Goal: Task Accomplishment & Management: Manage account settings

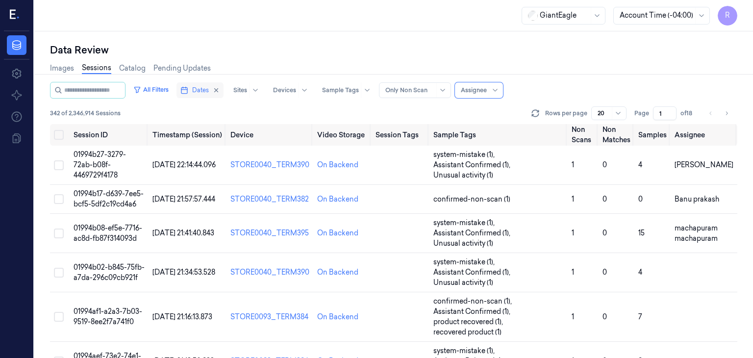
click at [209, 92] on span "Dates" at bounding box center [200, 90] width 17 height 9
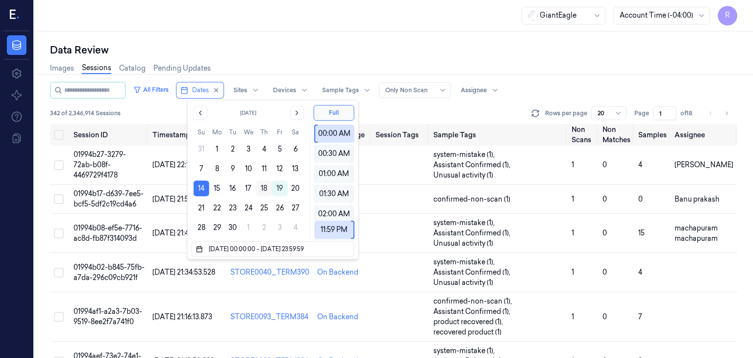
click at [266, 190] on button "18" at bounding box center [264, 188] width 16 height 16
click at [195, 189] on button "14" at bounding box center [202, 188] width 16 height 16
type input "14/09/2025 00:00:00 - 14/09/2025 23:59:59"
click at [218, 90] on icon "button" at bounding box center [216, 90] width 3 height 3
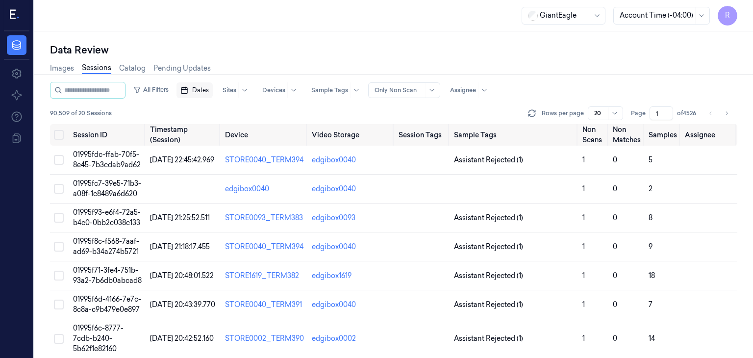
click at [205, 93] on span "Dates" at bounding box center [200, 90] width 17 height 9
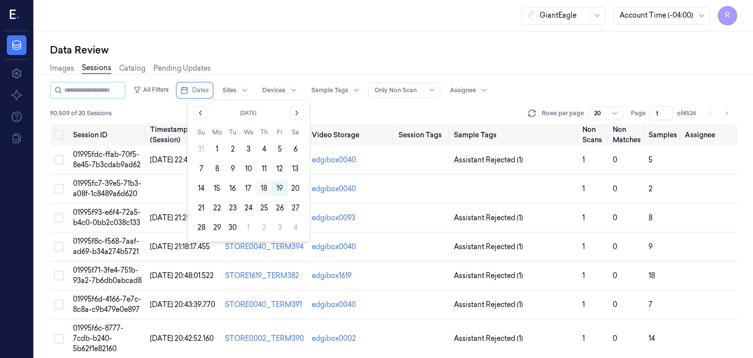
click at [265, 189] on button "18" at bounding box center [264, 188] width 16 height 16
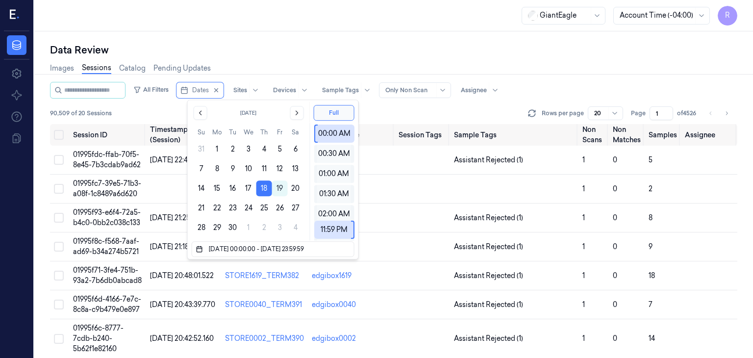
click at [407, 49] on div "Data Review" at bounding box center [393, 50] width 687 height 14
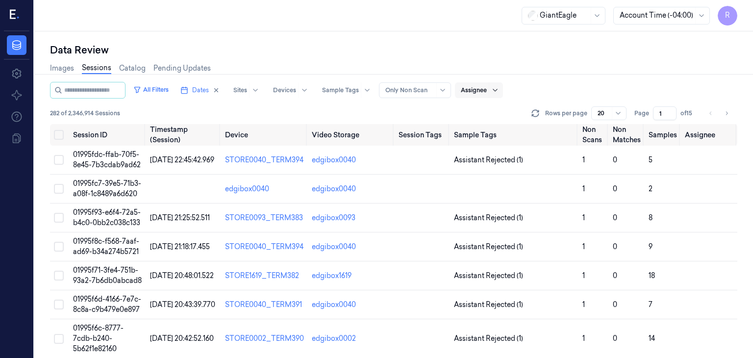
click at [501, 92] on div at bounding box center [495, 90] width 12 height 16
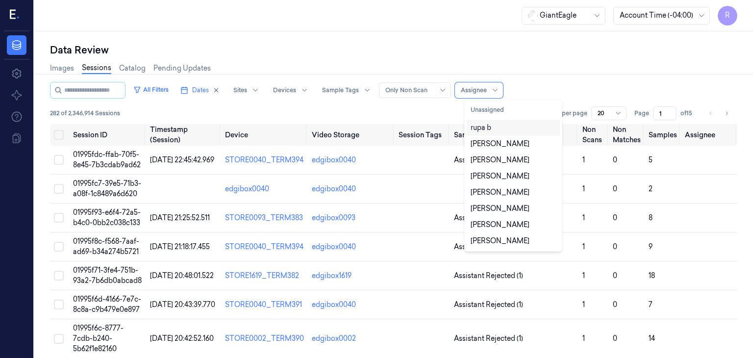
click at [495, 128] on div "rupa b" at bounding box center [512, 127] width 85 height 10
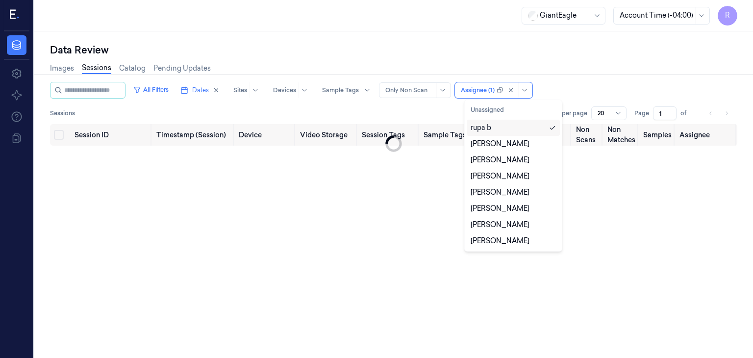
click at [493, 38] on div "Data Review Images Sessions Catalog Pending Updates All Filters Dates Sites Dev…" at bounding box center [393, 194] width 718 height 326
click at [494, 92] on div at bounding box center [478, 90] width 34 height 9
click at [493, 129] on div "rupa b" at bounding box center [512, 127] width 85 height 10
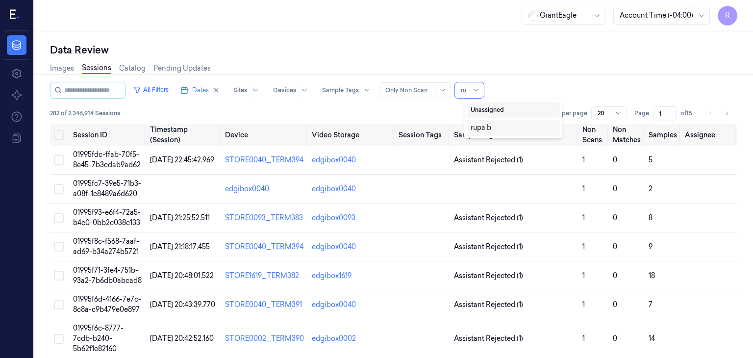
type input "rup"
click at [492, 125] on div "rupa b" at bounding box center [512, 127] width 85 height 10
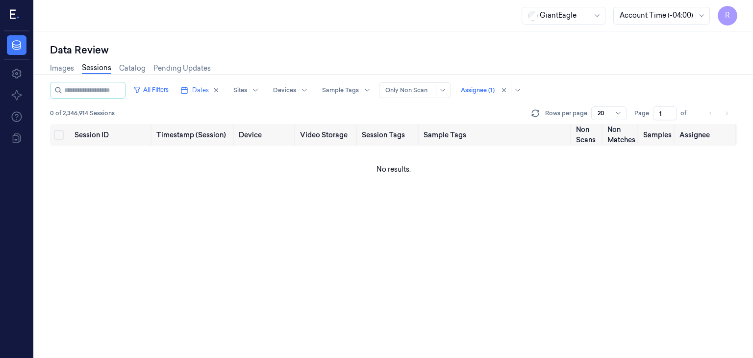
click at [339, 49] on div "Data Review" at bounding box center [393, 50] width 687 height 14
